Goal: Information Seeking & Learning: Find specific fact

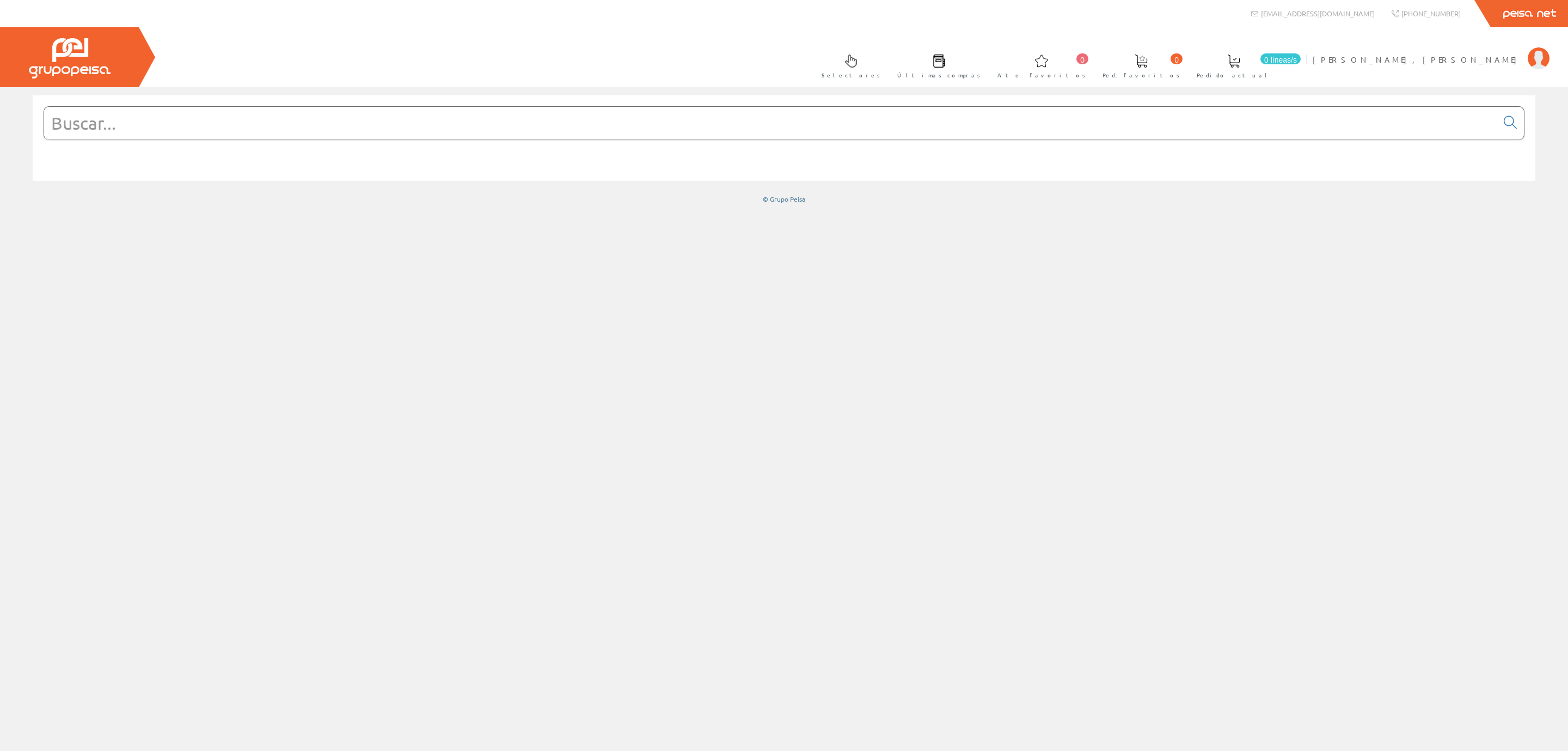
click at [183, 131] on input "text" at bounding box center [771, 123] width 1453 height 33
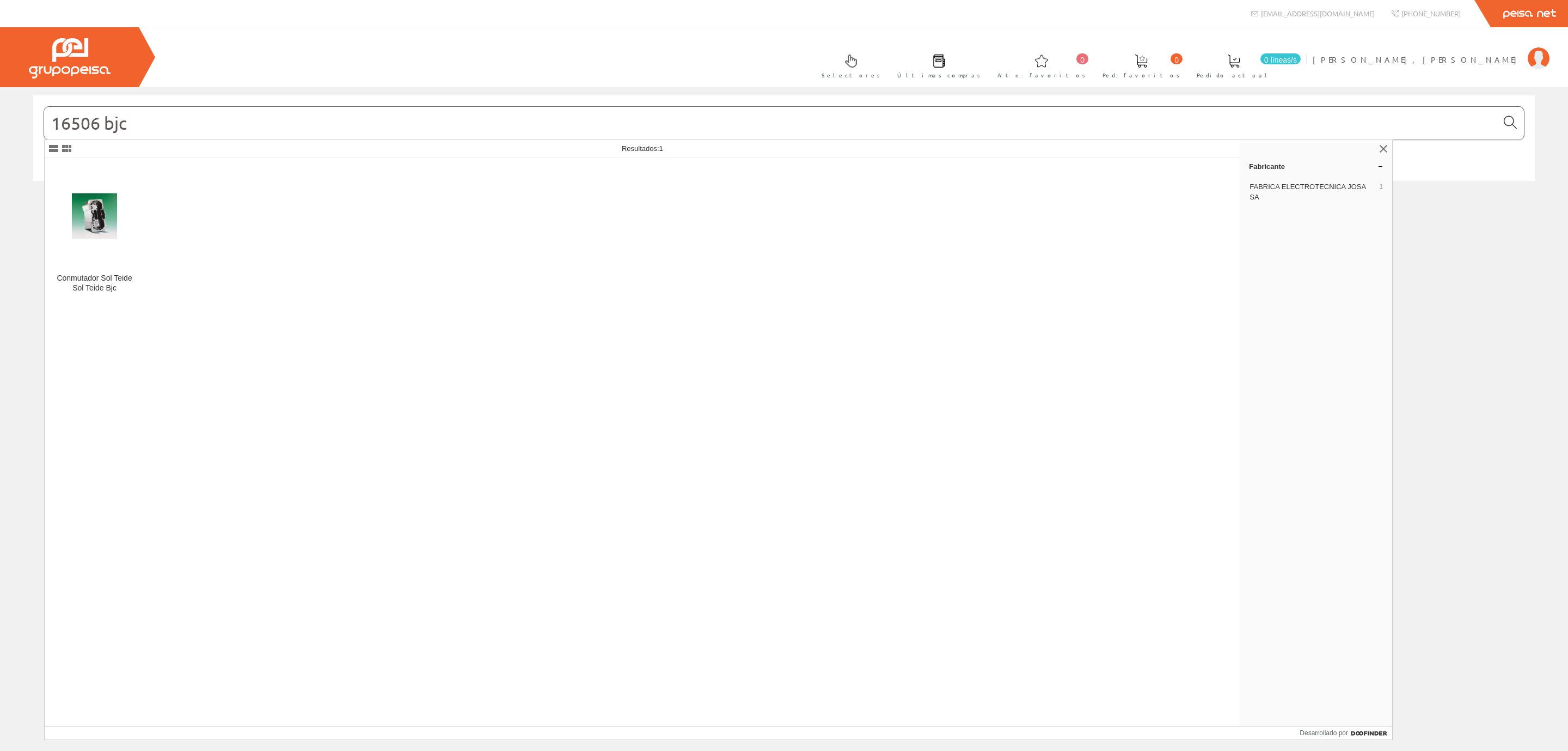
type input "16506 bjc"
click at [1504, 123] on icon at bounding box center [1510, 123] width 13 height 7
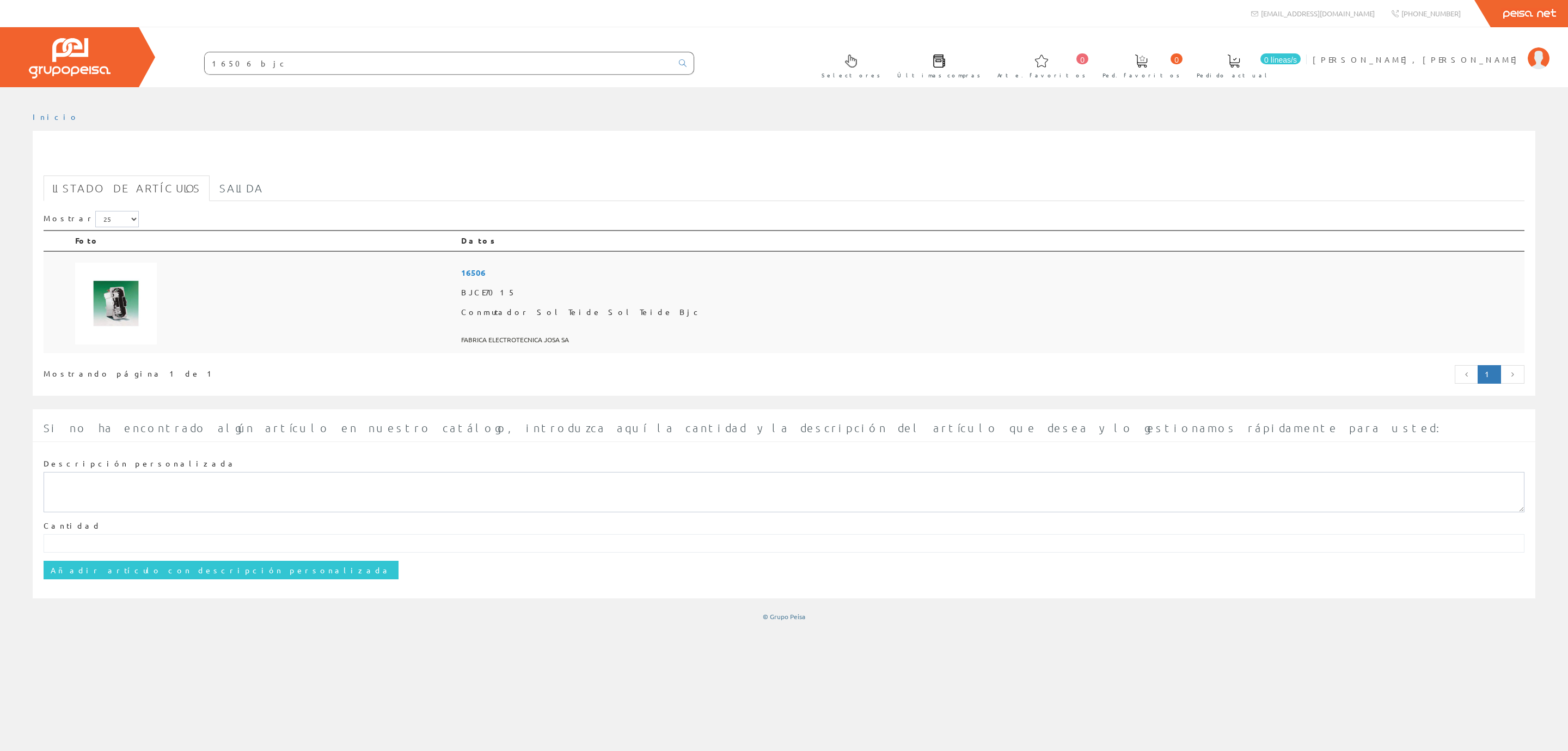
click at [691, 277] on span "16506" at bounding box center [990, 272] width 1059 height 20
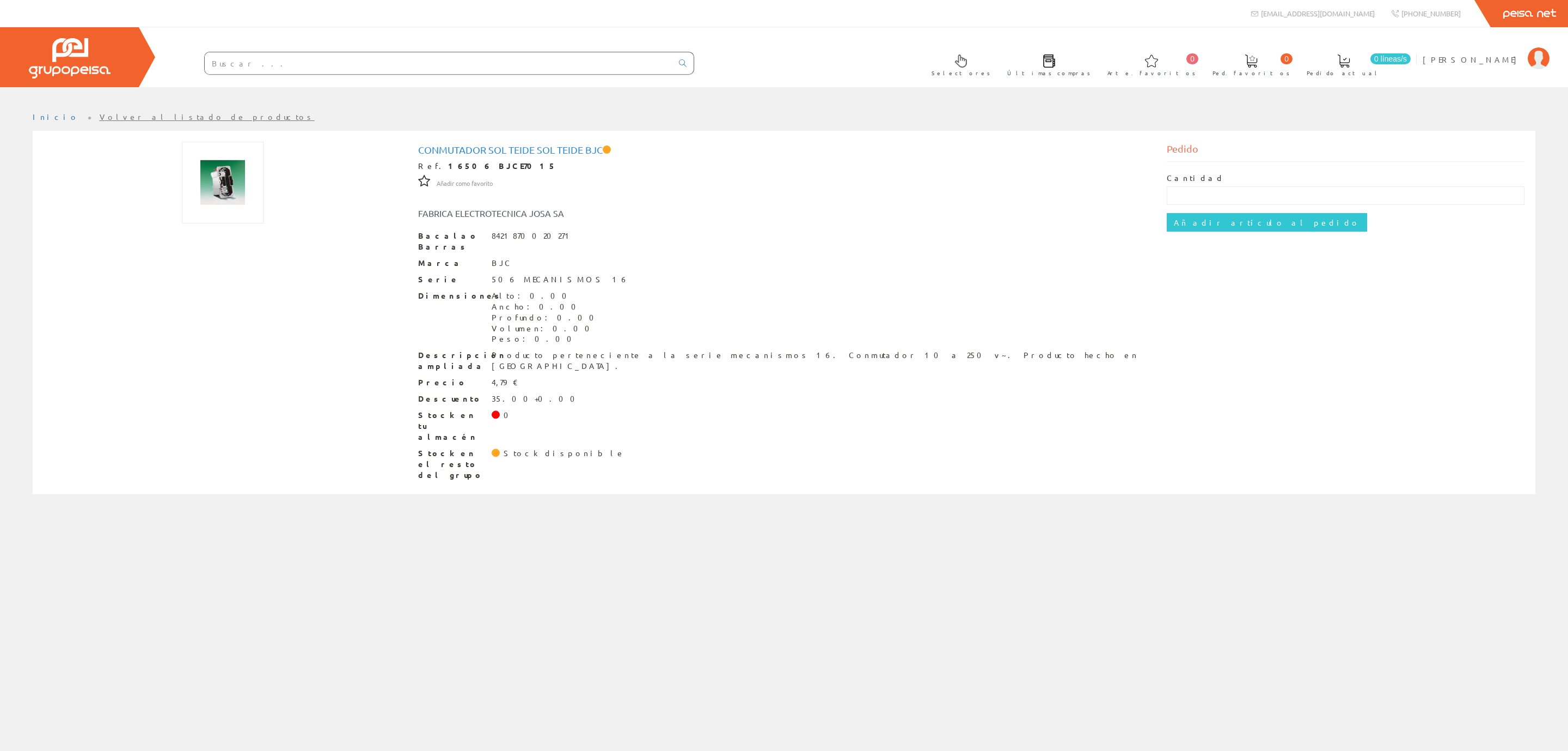
click at [273, 64] on input "text" at bounding box center [438, 63] width 468 height 22
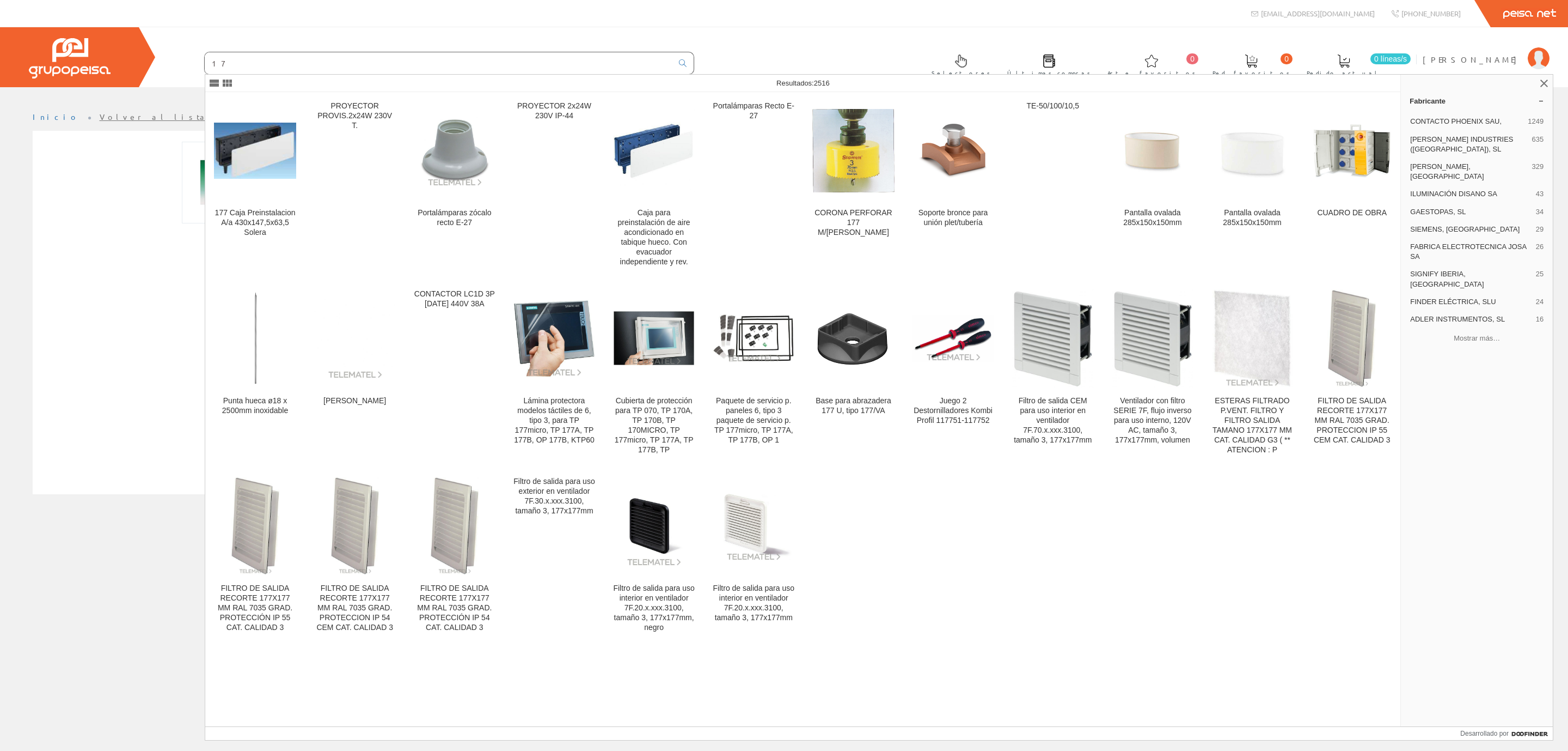
type input "1"
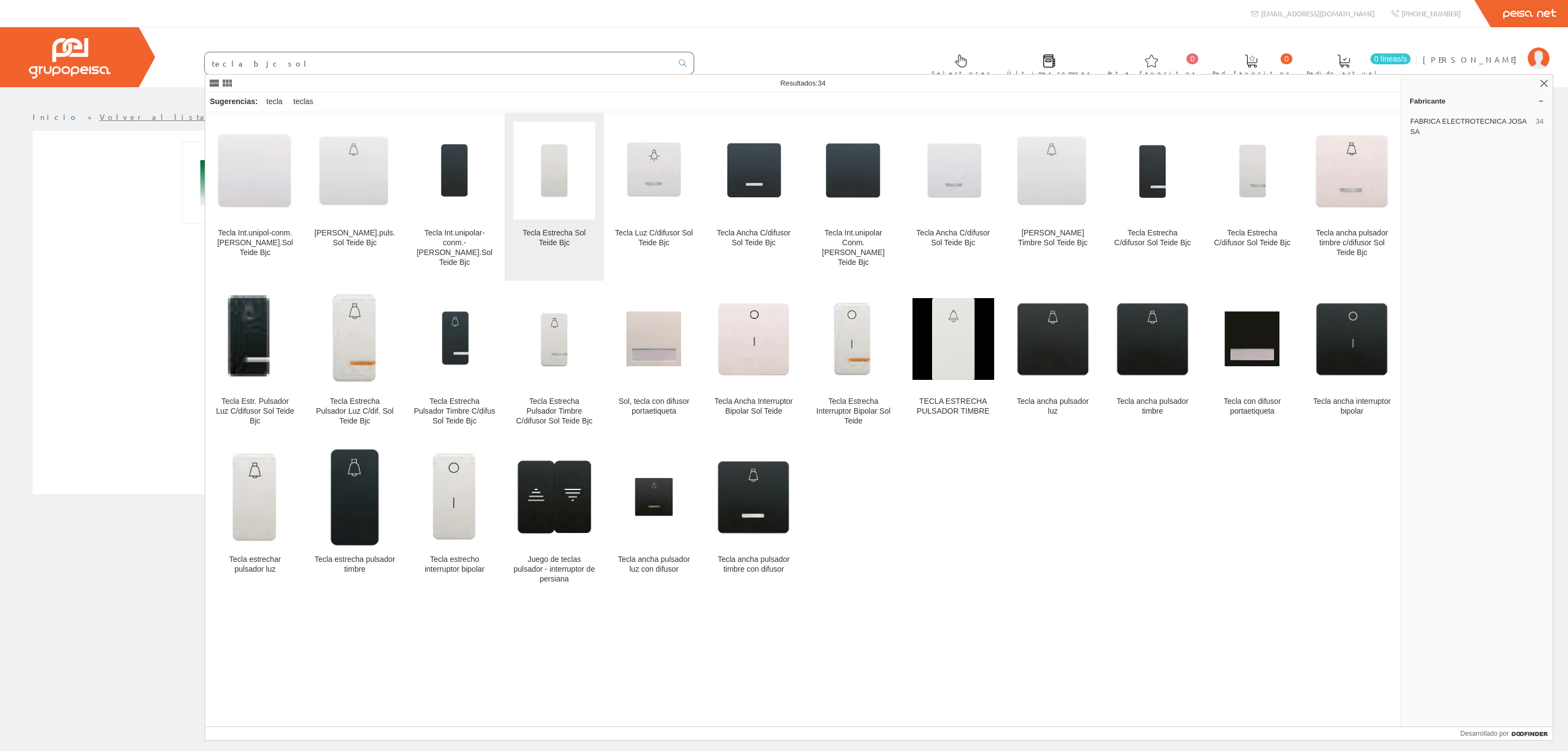
type input "tecla bjc sol"
click at [556, 175] on img at bounding box center [554, 170] width 82 height 82
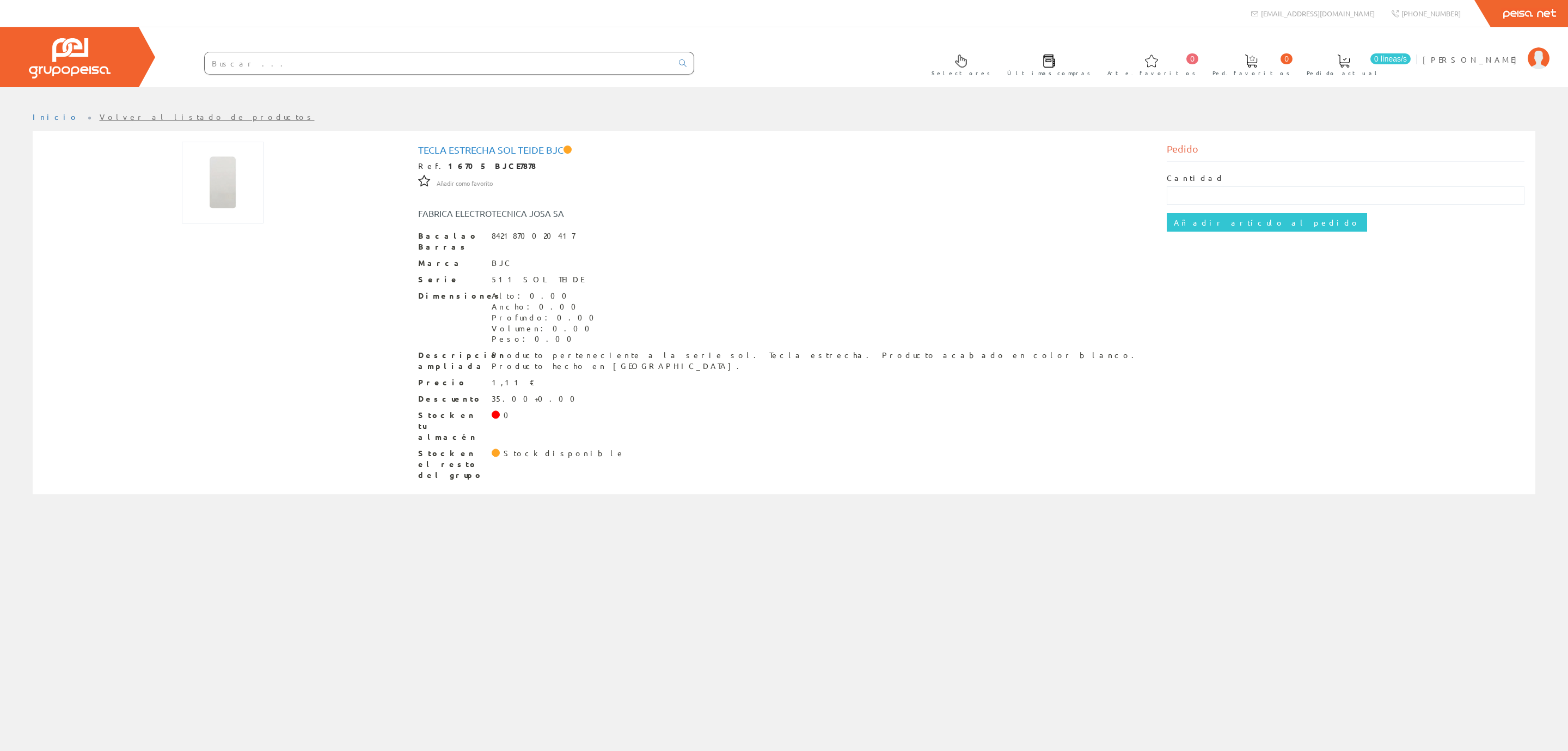
click at [278, 63] on input "text" at bounding box center [438, 63] width 468 height 22
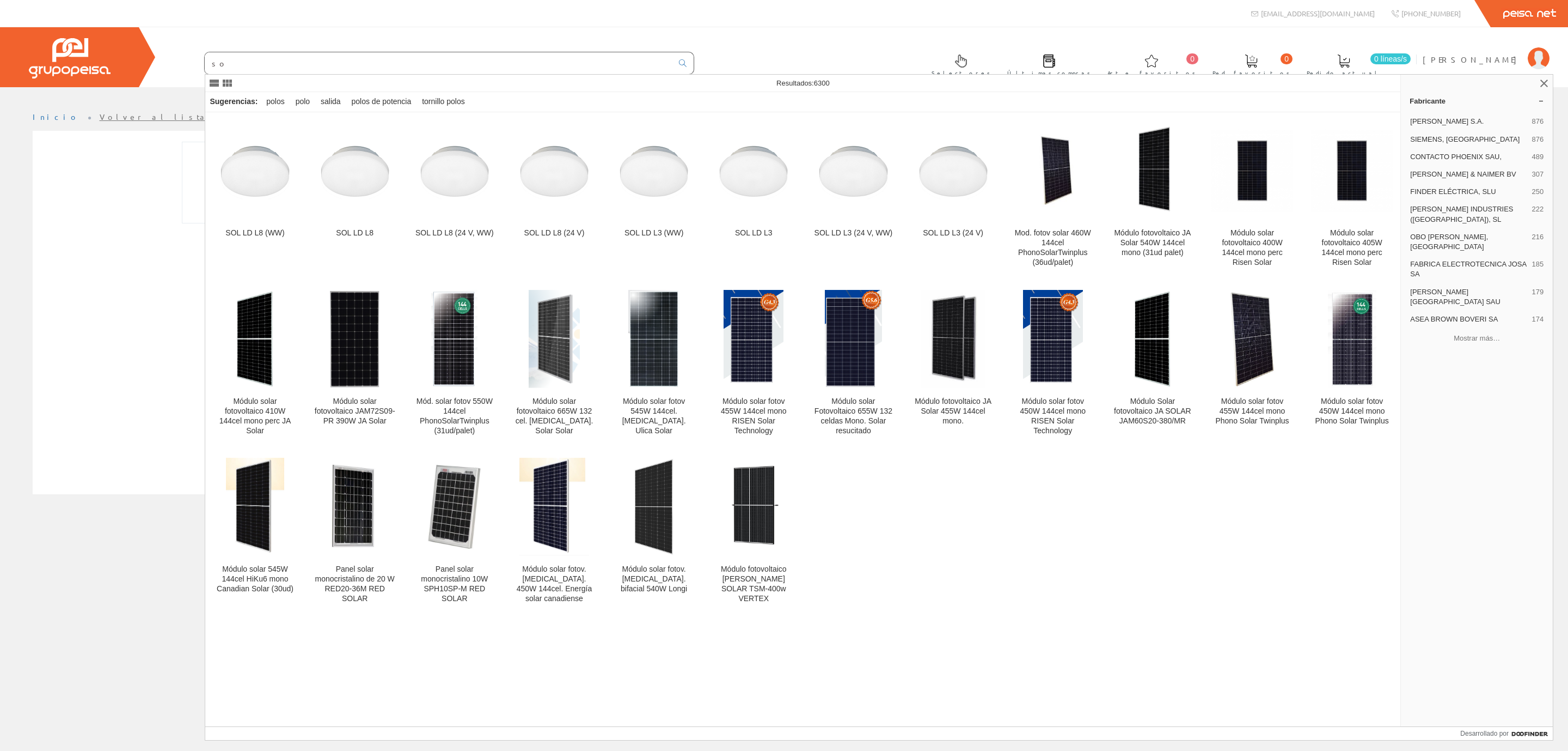
type input "s"
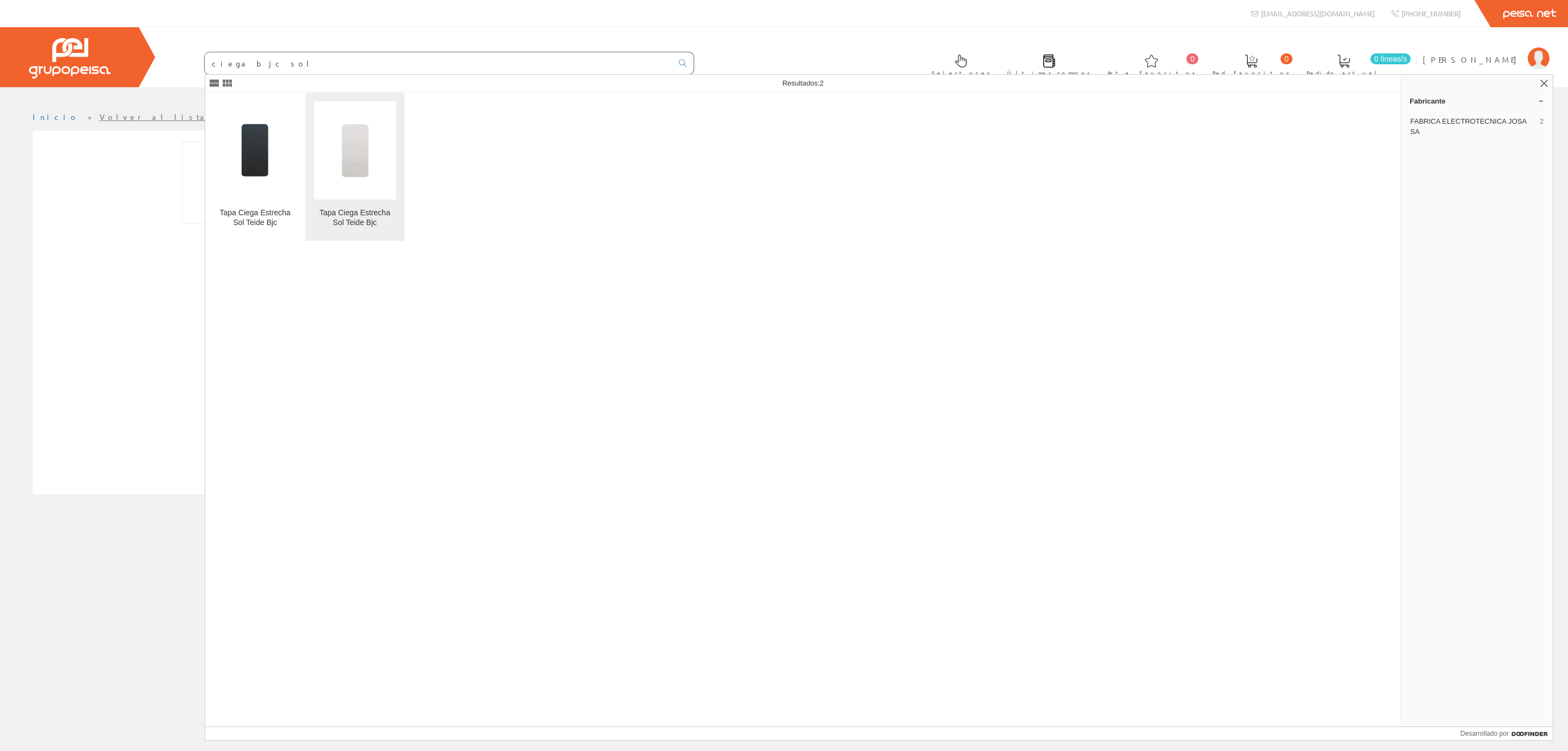
type input "ciega bjc sol"
click at [350, 153] on img at bounding box center [354, 150] width 82 height 82
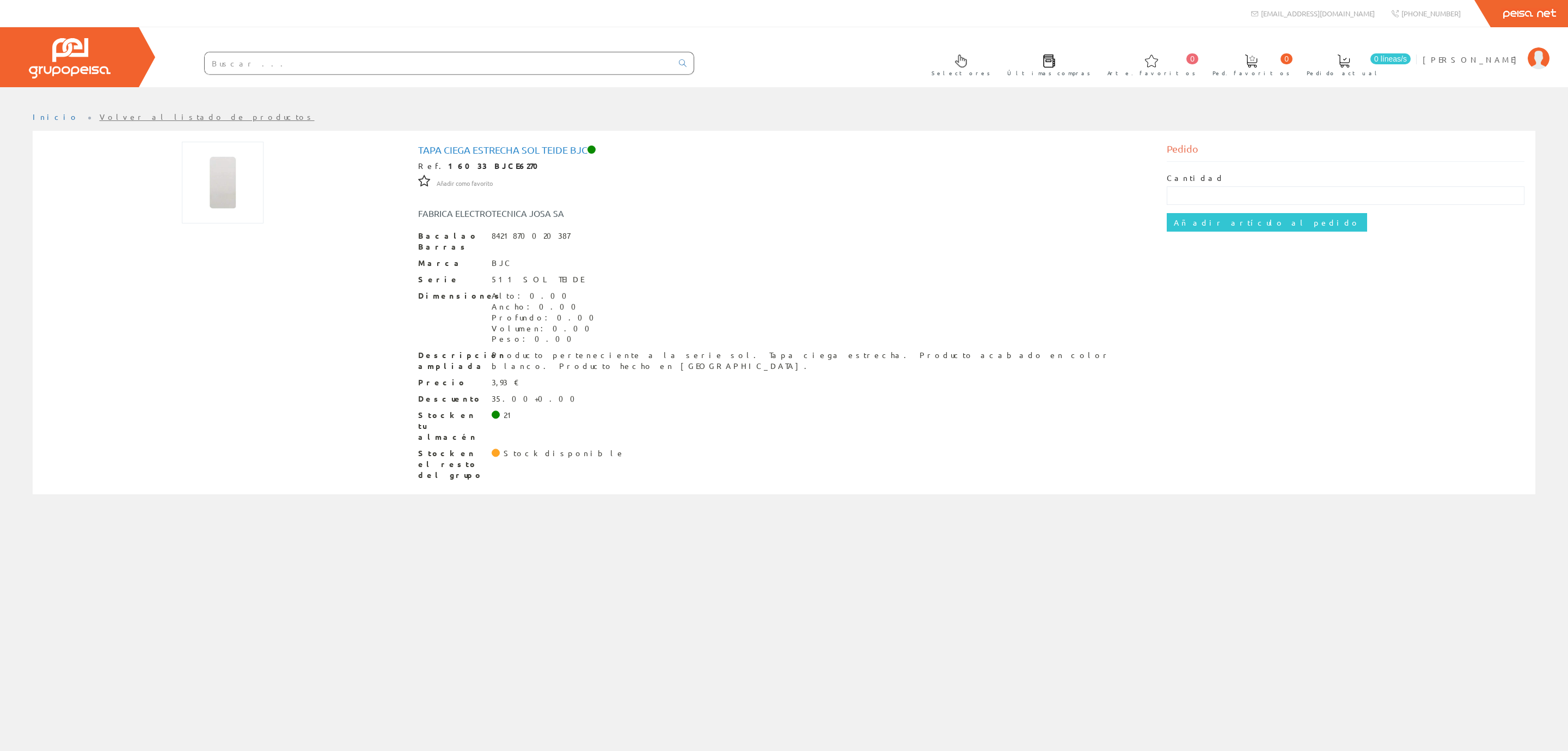
click at [234, 71] on input "text" at bounding box center [438, 63] width 468 height 22
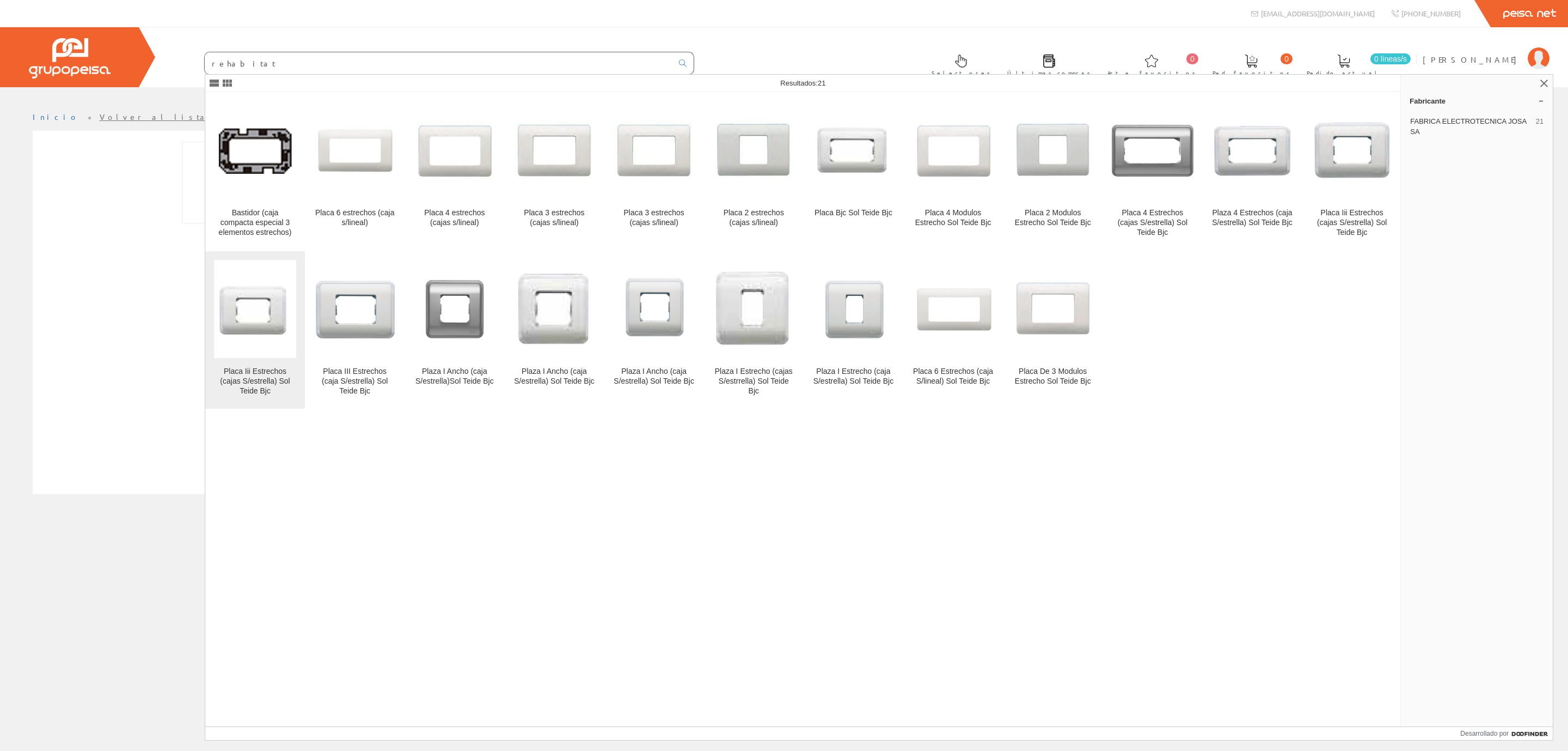
type input "rehabitat"
click at [247, 376] on font "Placa Iii Estrechos (cajas S/estrella) Sol Teide Bjc" at bounding box center [255, 381] width 70 height 28
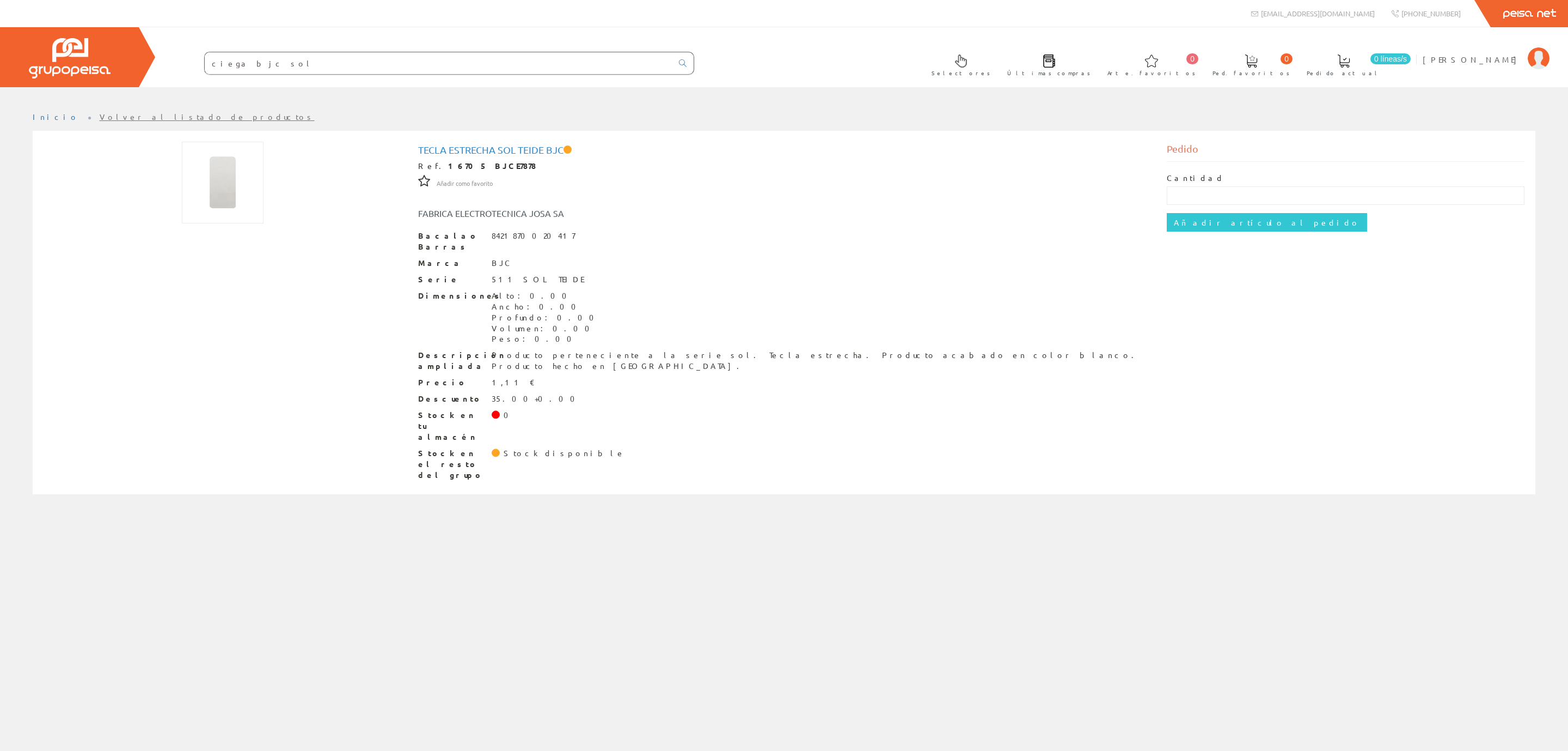
click at [276, 66] on input "ciega bjc sol" at bounding box center [438, 63] width 468 height 22
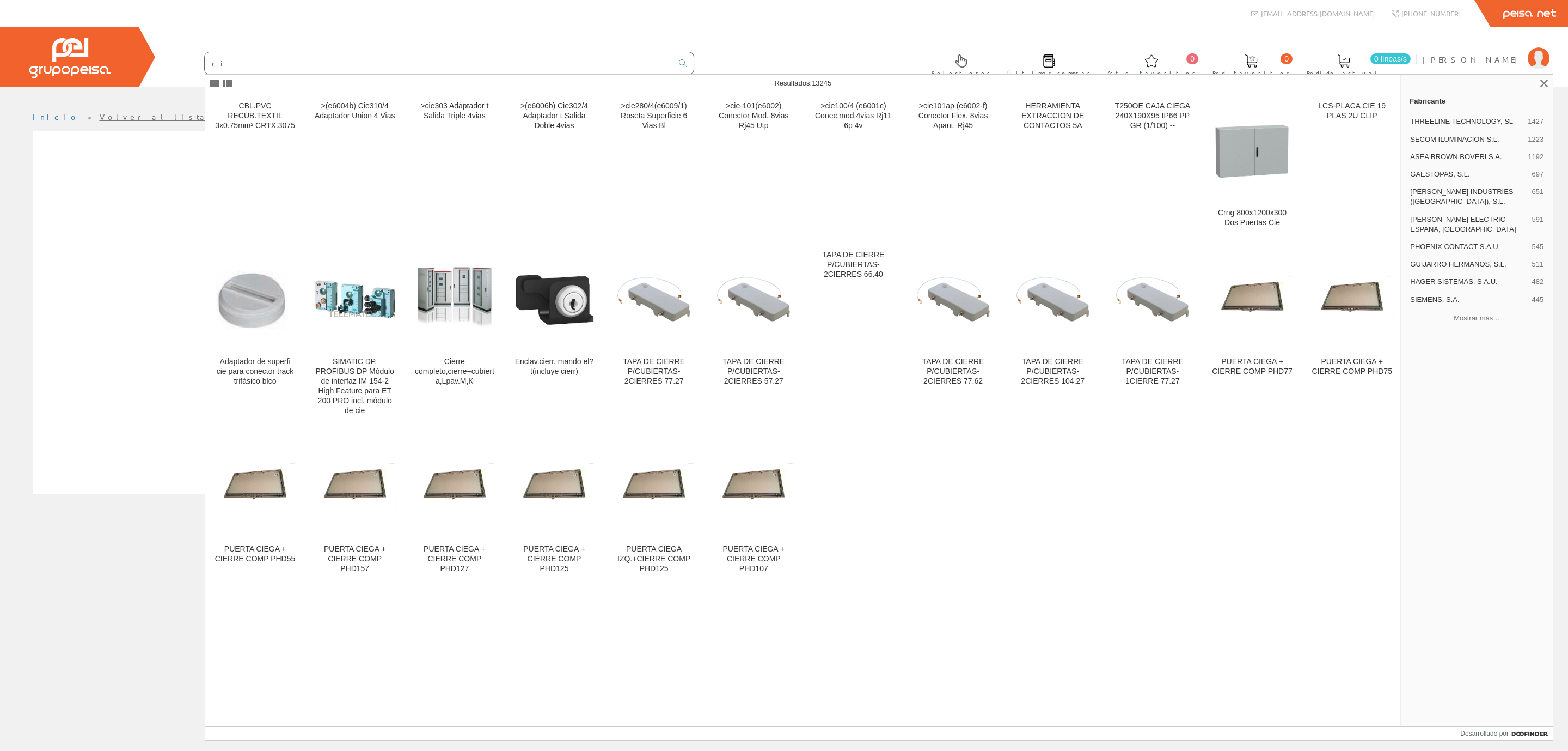
type input "c"
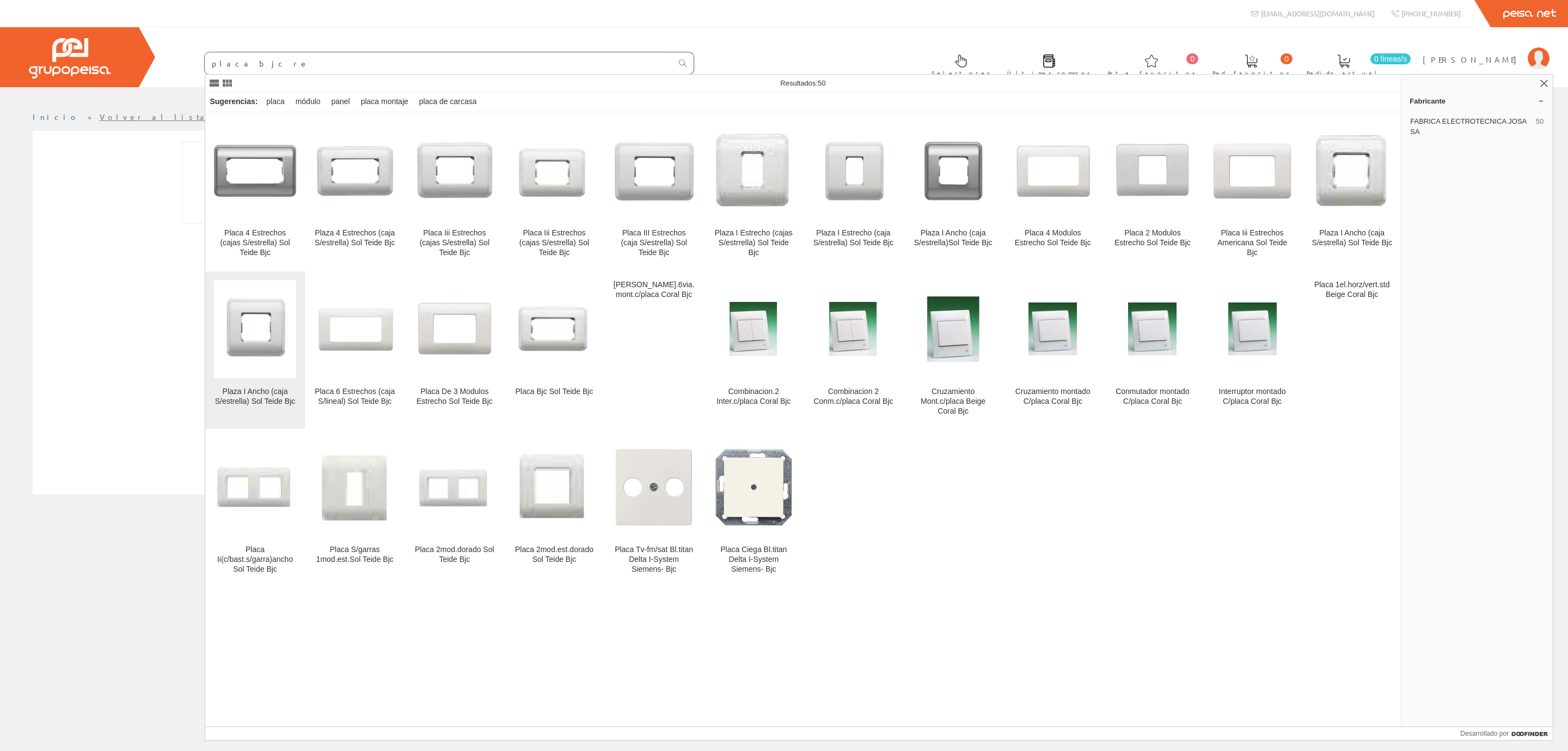
type input "placa bjc re"
click at [265, 398] on font "Plaza I Ancho (caja S/estrella) Sol Teide Bjc" at bounding box center [255, 396] width 80 height 18
